Goal: Transaction & Acquisition: Purchase product/service

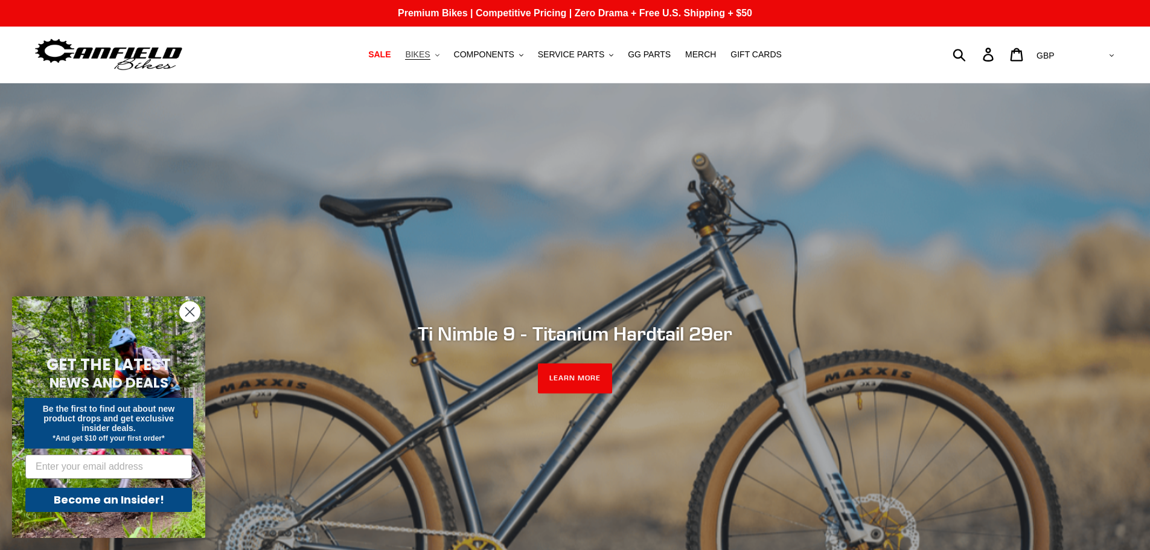
click at [429, 60] on span "BIKES" at bounding box center [417, 55] width 25 height 10
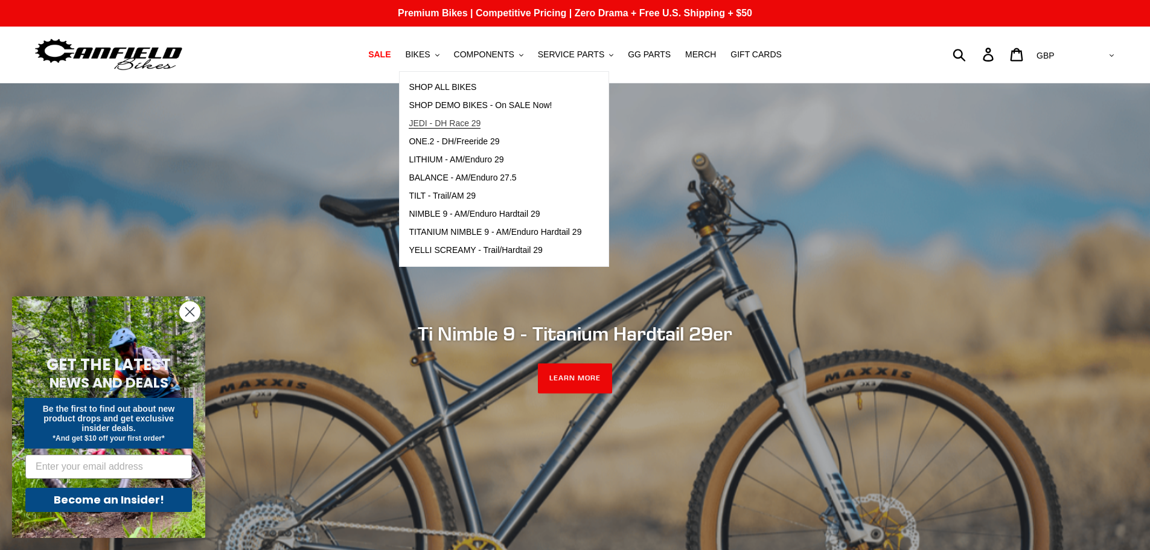
click at [458, 122] on span "JEDI - DH Race 29" at bounding box center [445, 123] width 72 height 10
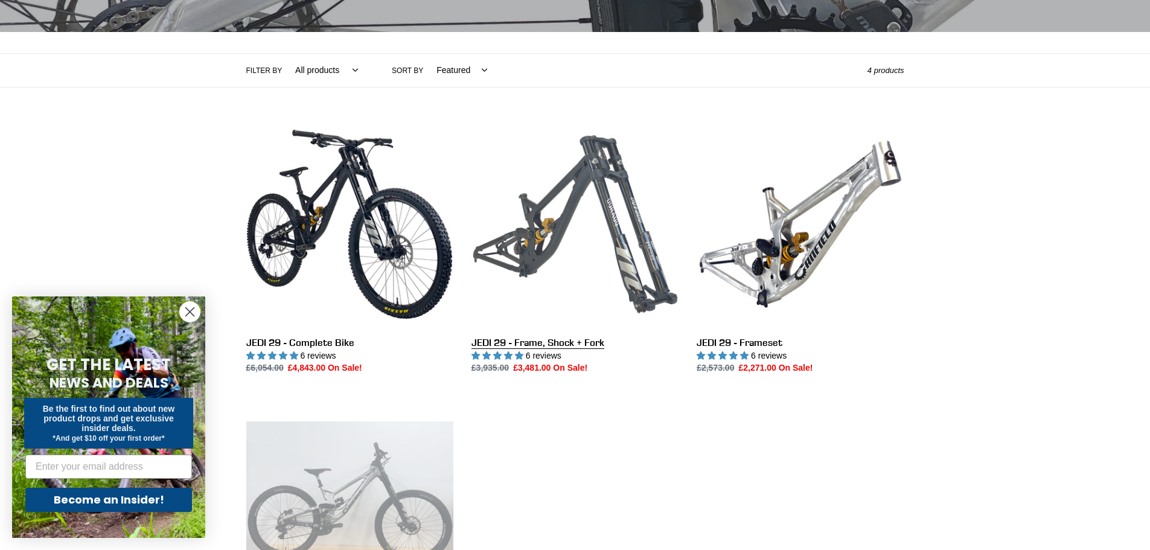
scroll to position [242, 0]
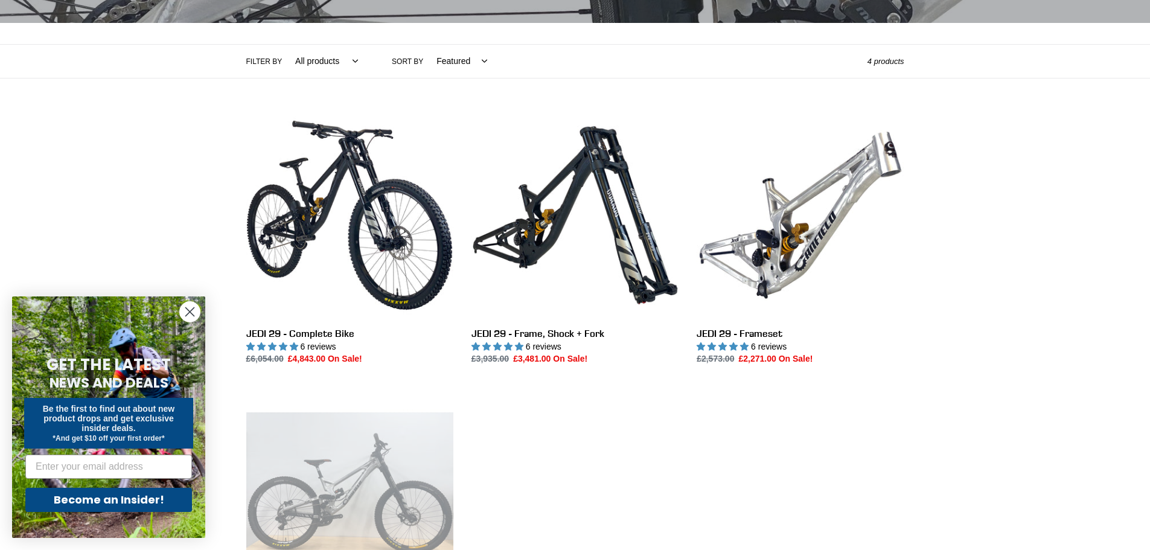
click at [187, 310] on circle "Close dialog" at bounding box center [190, 312] width 20 height 20
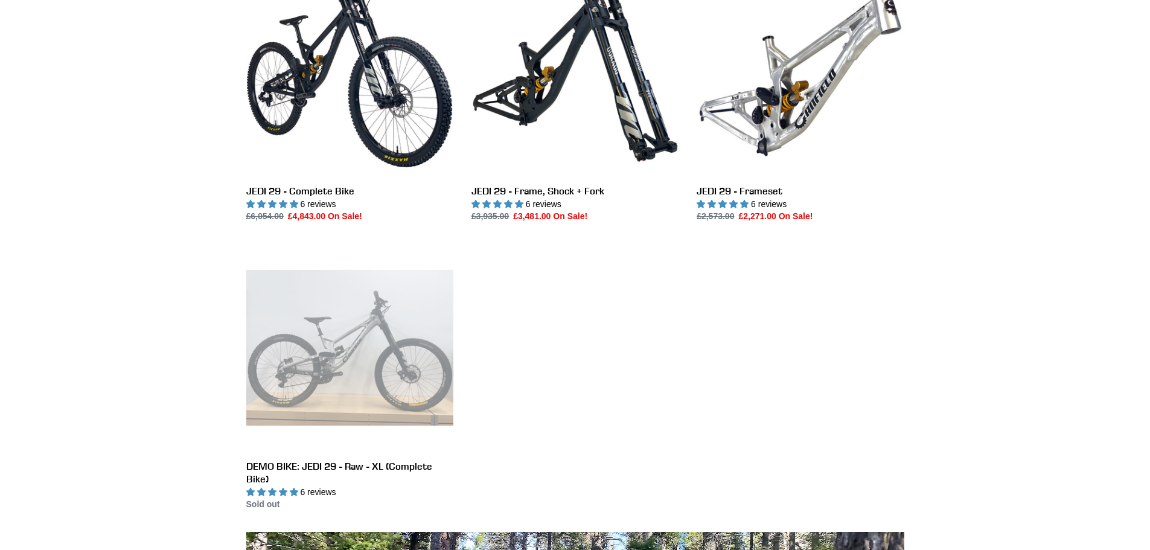
scroll to position [403, 0]
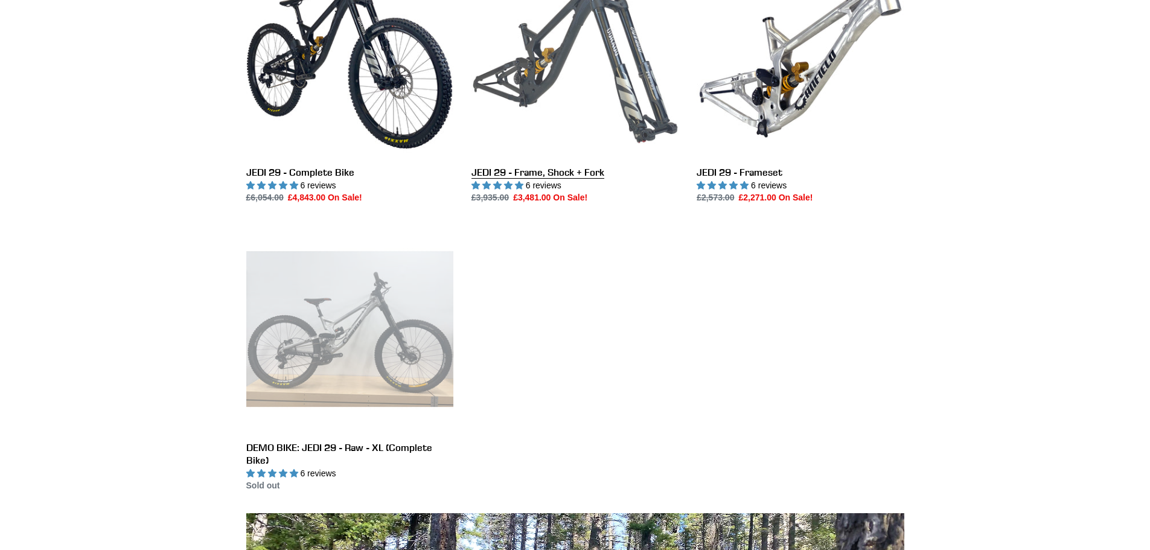
click at [624, 88] on link "JEDI 29 - Frame, Shock + Fork" at bounding box center [575, 77] width 207 height 254
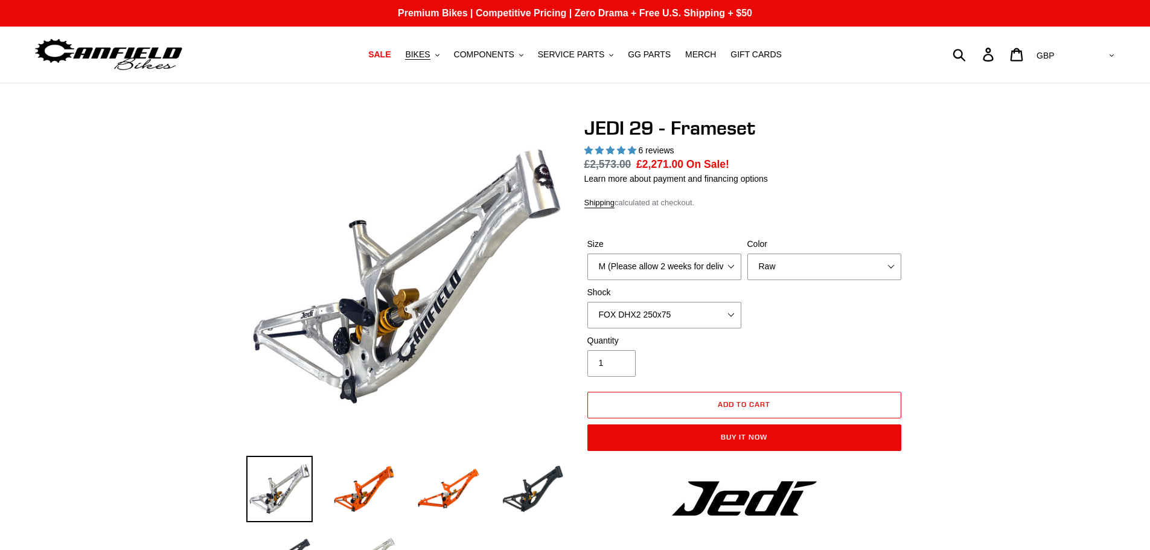
select select "highest-rating"
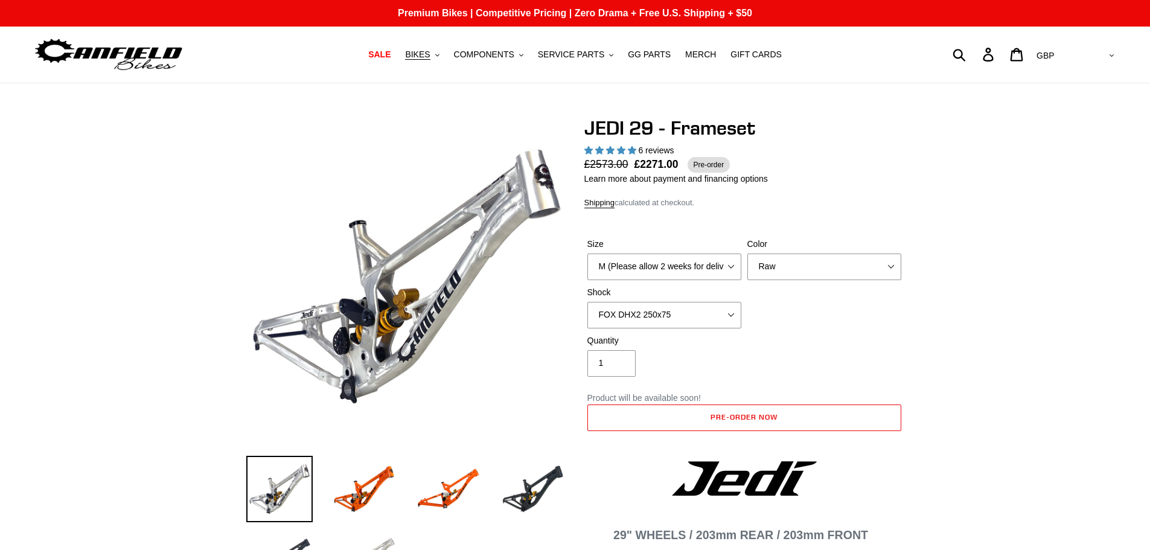
click at [632, 272] on select "M (Please allow 2 weeks for delivery) L (Please allow 2 weeks for delivery) XL" at bounding box center [665, 267] width 154 height 27
click at [809, 272] on select "Orange Raw Stealth Black" at bounding box center [825, 267] width 154 height 27
click at [685, 307] on select "No Shock FOX DHX2 250x75 RockShox Vivid Ultimate DH 250x75 EXT e-Storia LOX V3" at bounding box center [665, 315] width 154 height 27
click at [588, 302] on select "No Shock FOX DHX2 250x75 RockShox Vivid Ultimate DH 250x75 EXT e-Storia LOX V3" at bounding box center [665, 315] width 154 height 27
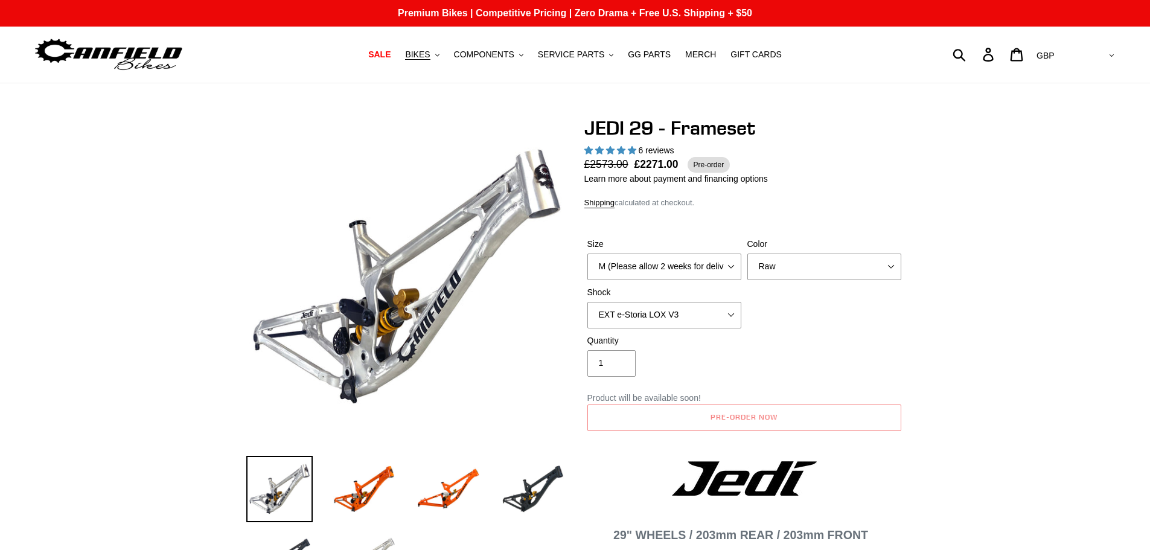
click at [870, 327] on div "Size M (Please allow 2 weeks for delivery) L (Please allow 2 weeks for delivery…" at bounding box center [745, 286] width 320 height 97
click at [707, 322] on select "No Shock FOX DHX2 250x75 RockShox Vivid Ultimate DH 250x75 EXT e-Storia LOX V3" at bounding box center [665, 315] width 154 height 27
select select "FOX DHX2 250x75"
click at [588, 302] on select "No Shock FOX DHX2 250x75 RockShox Vivid Ultimate DH 250x75 EXT e-Storia LOX V3" at bounding box center [665, 315] width 154 height 27
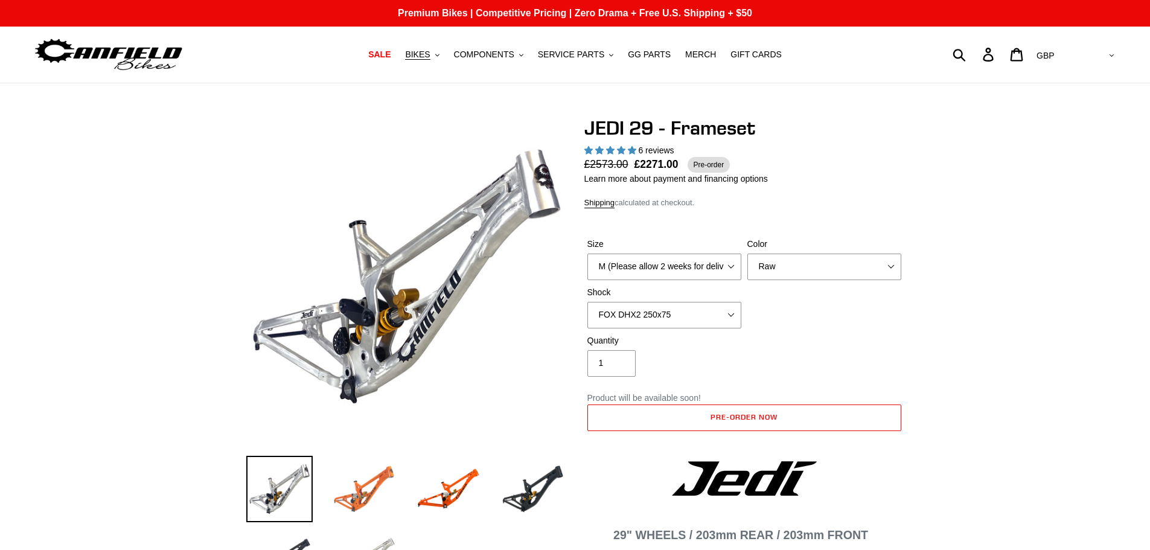
drag, startPoint x: 365, startPoint y: 483, endPoint x: 374, endPoint y: 484, distance: 9.7
click at [365, 483] on img at bounding box center [364, 489] width 66 height 66
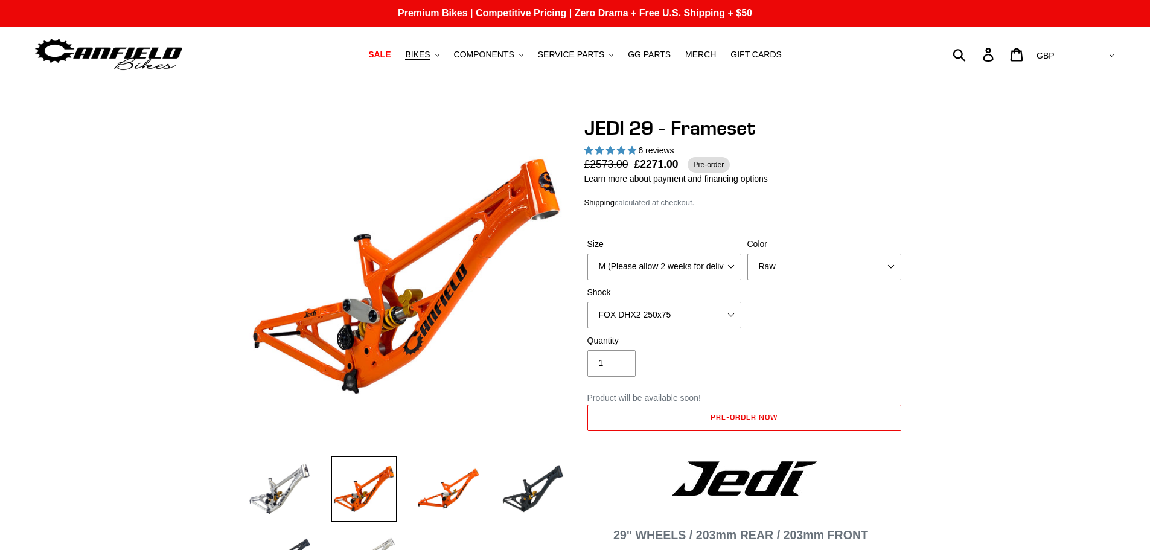
click at [409, 489] on li at bounding box center [439, 492] width 85 height 70
click at [550, 487] on img at bounding box center [533, 489] width 66 height 66
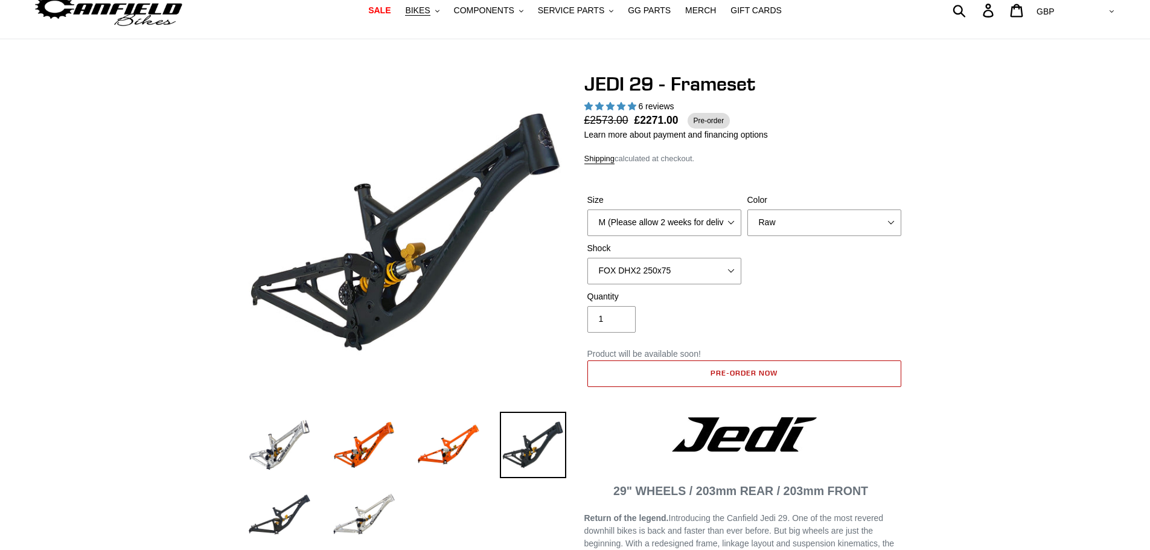
scroll to position [80, 0]
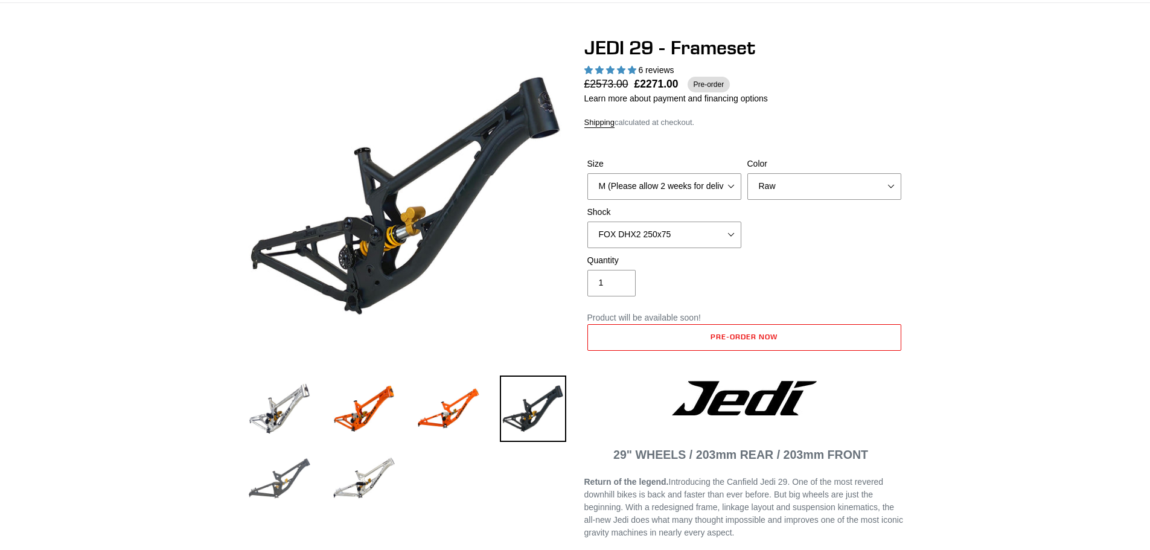
click at [303, 466] on img at bounding box center [279, 479] width 66 height 66
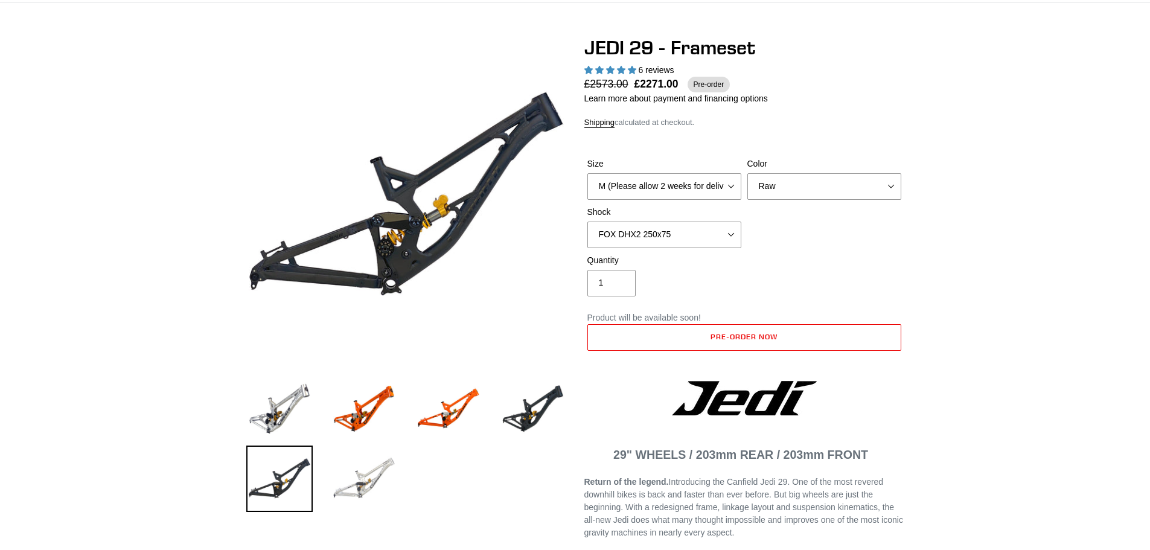
drag, startPoint x: 379, startPoint y: 477, endPoint x: 411, endPoint y: 491, distance: 34.9
click at [379, 478] on img at bounding box center [364, 479] width 66 height 66
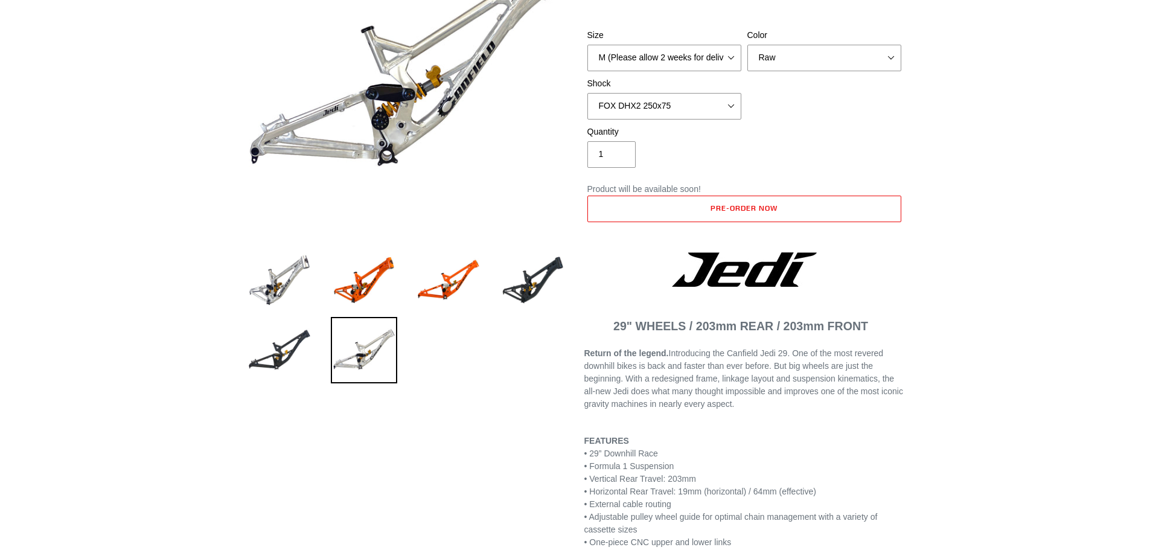
scroll to position [322, 0]
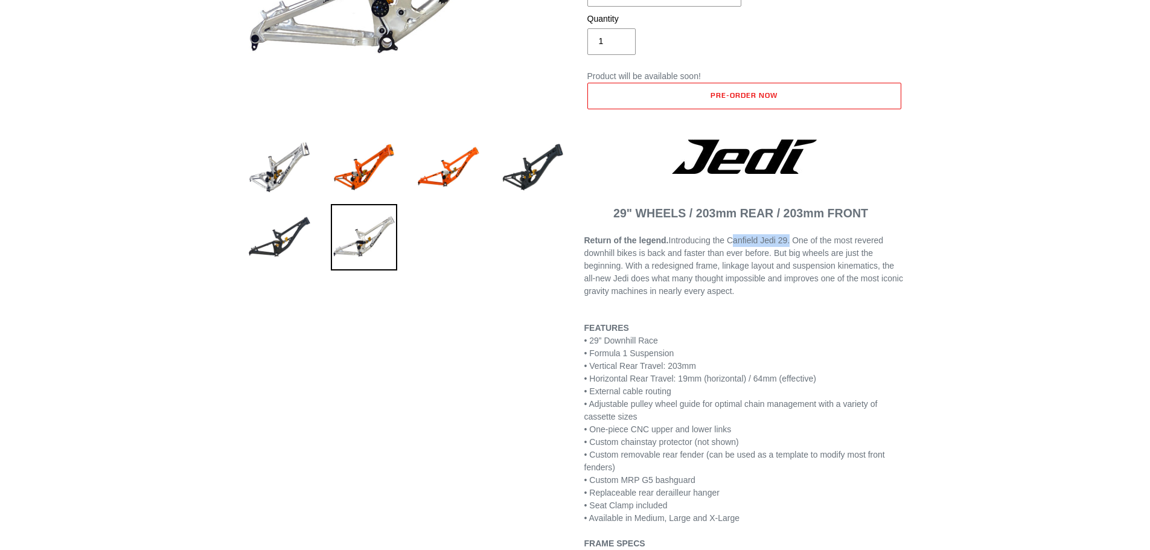
drag, startPoint x: 732, startPoint y: 242, endPoint x: 789, endPoint y: 239, distance: 56.8
click at [790, 240] on span "Return of the legend. Introducing the Canfield Jedi 29. One of the most revered…" at bounding box center [744, 266] width 319 height 60
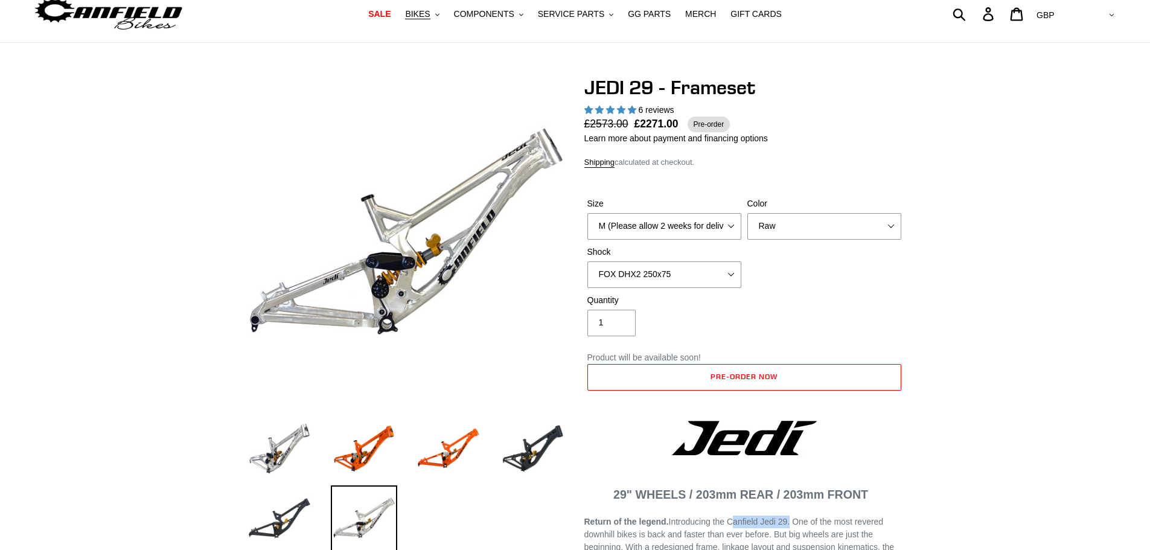
scroll to position [0, 0]
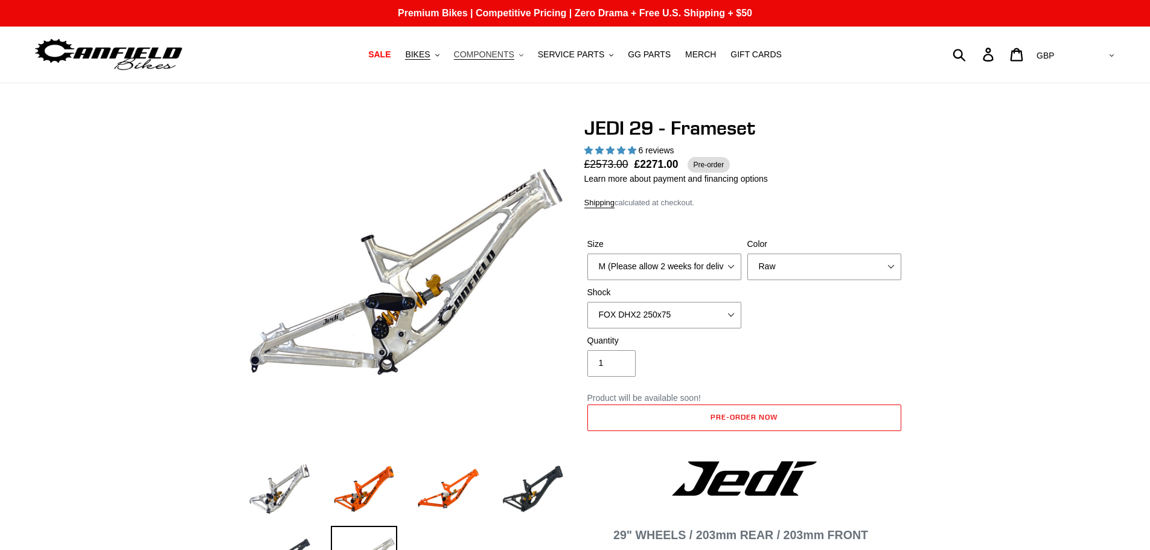
click at [494, 56] on span "COMPONENTS" at bounding box center [484, 55] width 60 height 10
click at [441, 62] on button "BIKES .cls-1{fill:#231f20}" at bounding box center [422, 54] width 46 height 16
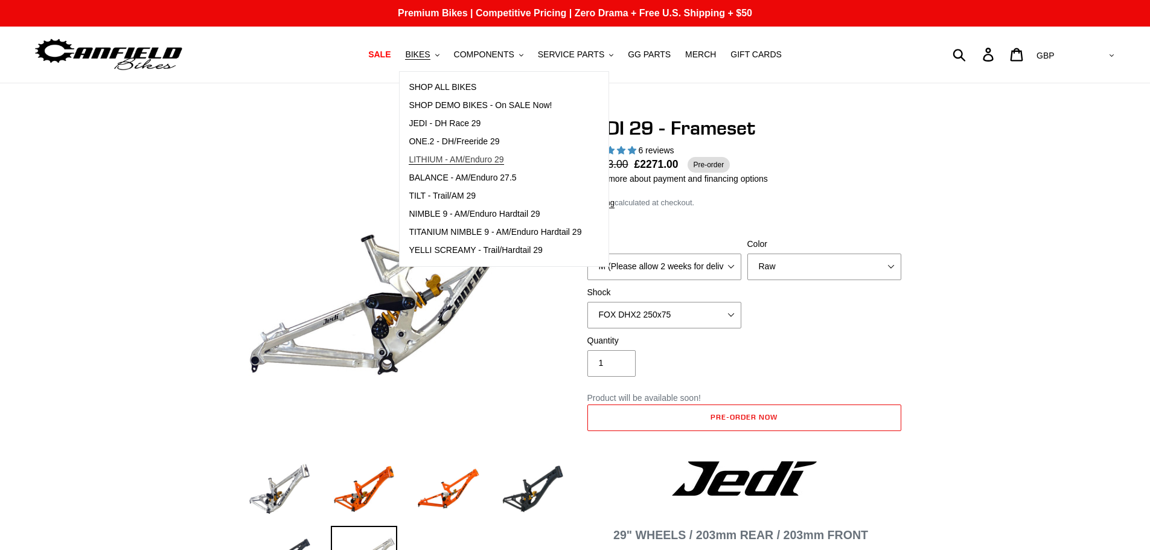
click at [473, 162] on span "LITHIUM - AM/Enduro 29" at bounding box center [456, 160] width 95 height 10
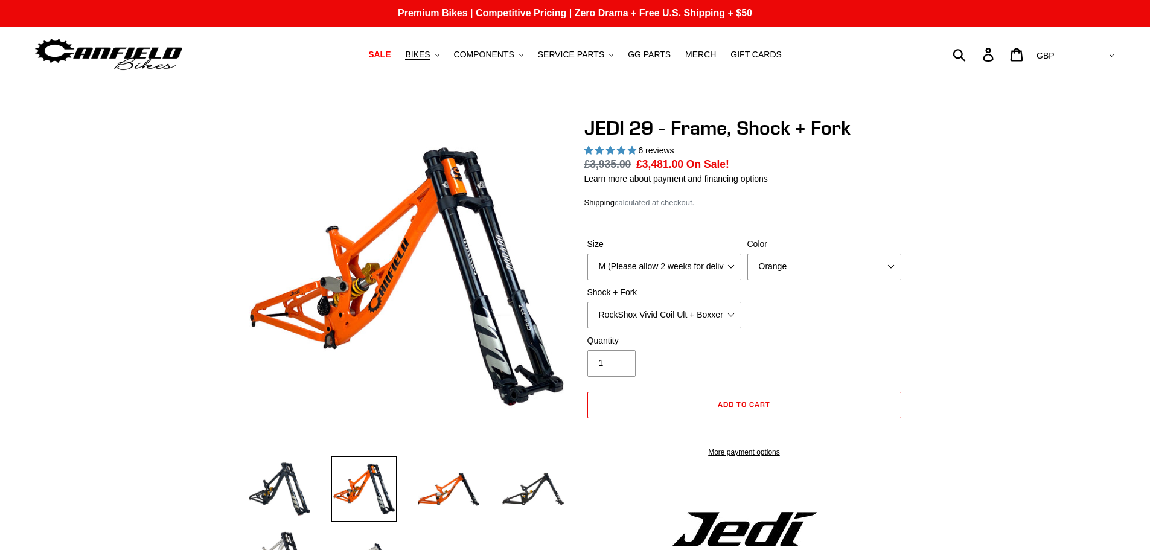
select select "highest-rating"
click at [652, 307] on select "RockShox Vivid Coil Ult + Boxxer RC2 C3 Ult Fox DHX2 250x75 + Fox 40 Float Grip…" at bounding box center [665, 315] width 154 height 27
select select "highest-rating"
click at [588, 302] on select "RockShox Vivid Coil Ult + Boxxer RC2 C3 Ult Fox DHX2 250x75 + Fox 40 Float Grip…" at bounding box center [665, 315] width 154 height 27
click at [691, 310] on select "RockShox Vivid Coil Ult + Boxxer RC2 C3 Ult Fox DHX2 250x75 + Fox 40 Float Grip…" at bounding box center [665, 315] width 154 height 27
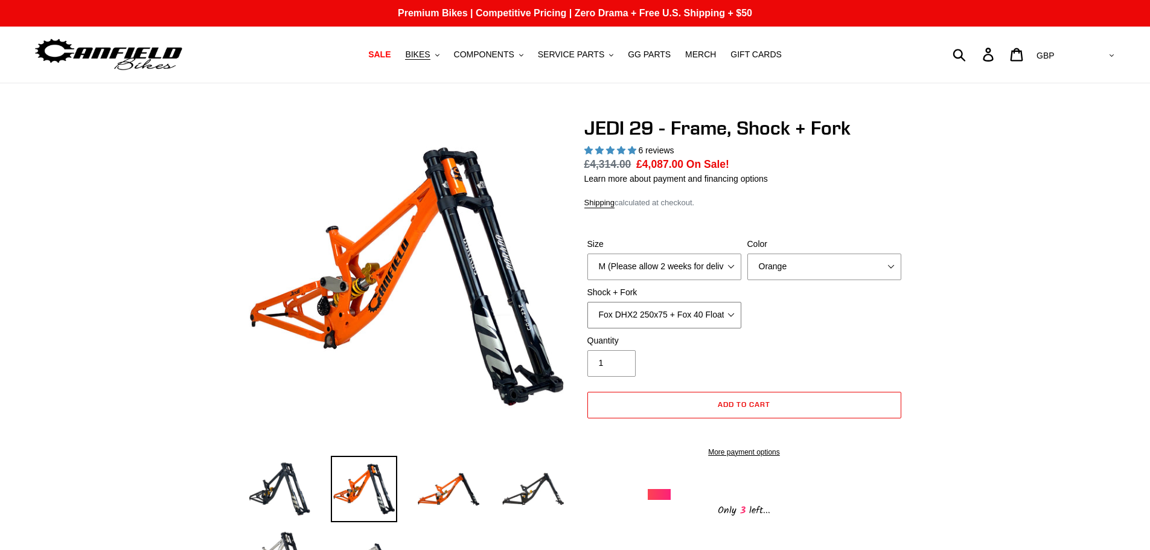
click at [588, 302] on select "RockShox Vivid Coil Ult + Boxxer RC2 C3 Ult Fox DHX2 250x75 + Fox 40 Float Grip…" at bounding box center [665, 315] width 154 height 27
click at [680, 318] on select "RockShox Vivid Coil Ult + Boxxer RC2 C3 Ult Fox DHX2 250x75 + Fox 40 Float Grip…" at bounding box center [665, 315] width 154 height 27
click at [588, 302] on select "RockShox Vivid Coil Ult + Boxxer RC2 C3 Ult Fox DHX2 250x75 + Fox 40 Float Grip…" at bounding box center [665, 315] width 154 height 27
select select "RockShox Vivid Coil Ult + Boxxer RC2 C3 Ult"
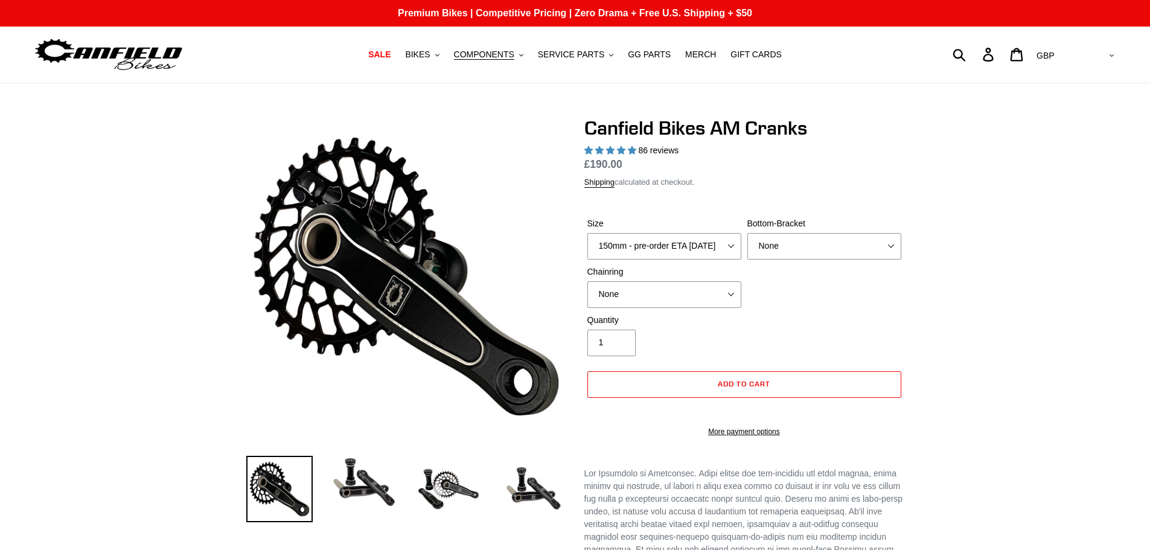
select select "highest-rating"
click at [664, 243] on select "150mm - pre-order ETA 9/30/25 155mm - pre-order ETA 9/30/25 160mm - pre-order E…" at bounding box center [665, 246] width 154 height 27
click at [809, 248] on select "None BSA Threaded 68/73mm Press Fit PF92" at bounding box center [825, 246] width 154 height 27
select select "BSA Threaded 68/73mm"
click at [748, 233] on select "None BSA Threaded 68/73mm Press Fit PF92" at bounding box center [825, 246] width 154 height 27
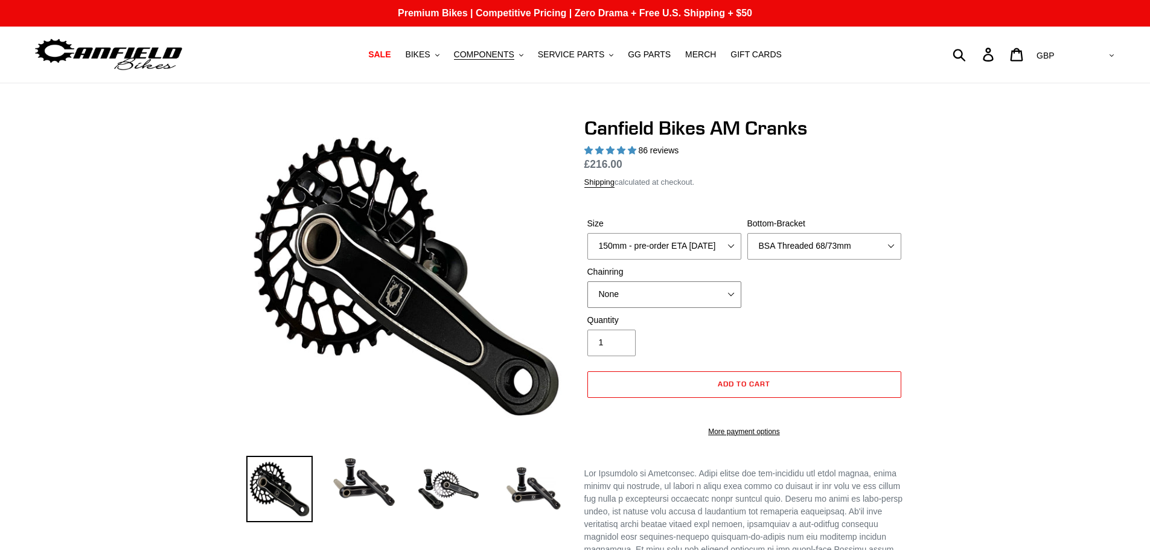
click at [666, 281] on select "None 30t Round (Boost 148) 30t Oval (Boost 148) 32t Round (Boost 148) 32t Oval …" at bounding box center [665, 294] width 154 height 27
click at [588, 281] on select "None 30t Round (Boost 148) 30t Oval (Boost 148) 32t Round (Boost 148) 32t Oval …" at bounding box center [665, 294] width 154 height 27
click at [703, 295] on select "None 30t Round (Boost 148) 30t Oval (Boost 148) 32t Round (Boost 148) 32t Oval …" at bounding box center [665, 294] width 154 height 27
select select "32t Oval (Boost 148)"
click at [588, 281] on select "None 30t Round (Boost 148) 30t Oval (Boost 148) 32t Round (Boost 148) 32t Oval …" at bounding box center [665, 294] width 154 height 27
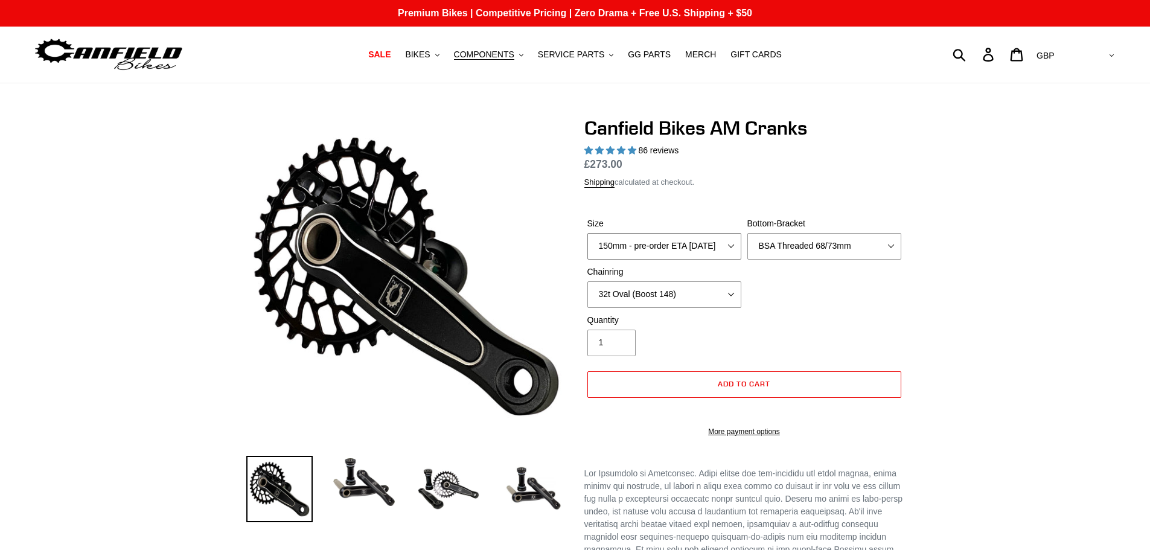
click at [717, 252] on select "150mm - pre-order ETA 9/30/25 155mm - pre-order ETA 9/30/25 160mm - pre-order E…" at bounding box center [665, 246] width 154 height 27
select select "155mm - pre-order ETA 9/30/25"
click at [588, 233] on select "150mm - pre-order ETA 9/30/25 155mm - pre-order ETA 9/30/25 160mm - pre-order E…" at bounding box center [665, 246] width 154 height 27
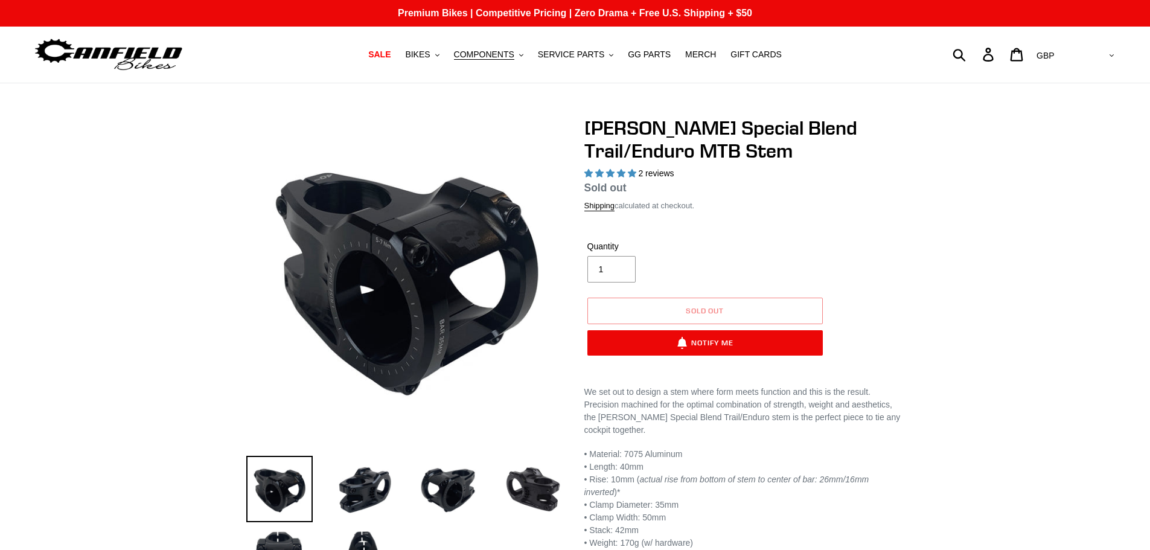
select select "highest-rating"
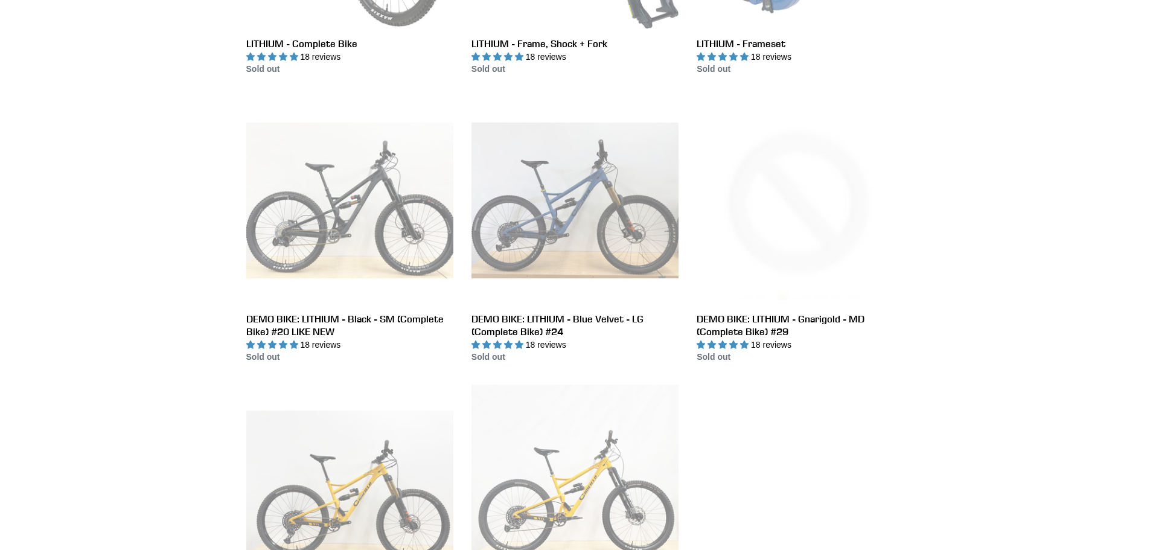
scroll to position [563, 0]
